Goal: Use online tool/utility: Utilize a website feature to perform a specific function

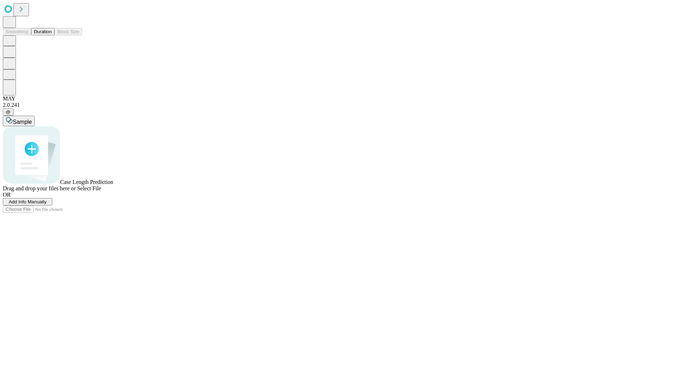
click at [52, 35] on button "Duration" at bounding box center [42, 31] width 23 height 7
click at [101, 191] on span "Select File" at bounding box center [89, 188] width 24 height 6
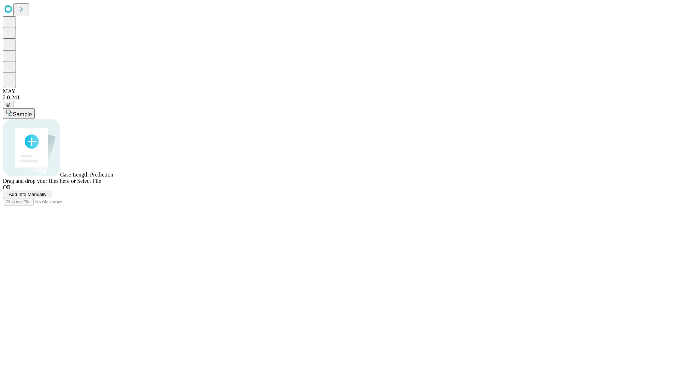
click at [101, 184] on span "Select File" at bounding box center [89, 181] width 24 height 6
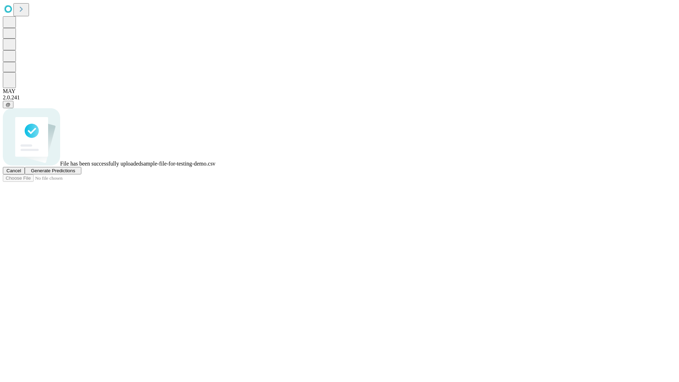
click at [75, 173] on span "Generate Predictions" at bounding box center [53, 170] width 44 height 5
